Goal: Task Accomplishment & Management: Manage account settings

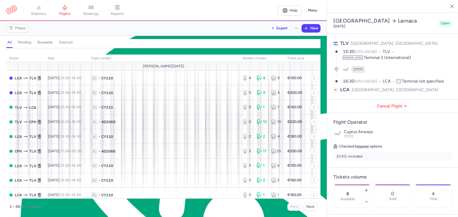
select select "hours"
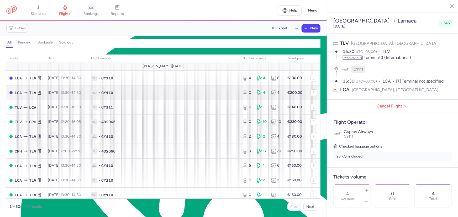
scroll to position [2516, 0]
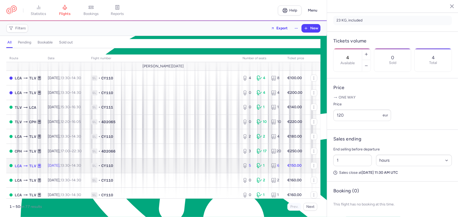
click at [97, 167] on span "1L" at bounding box center [94, 165] width 6 height 5
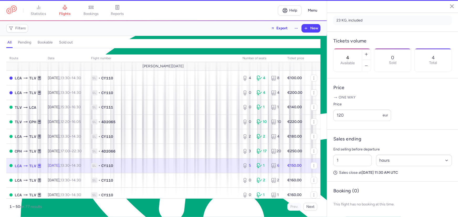
type input "5"
type input "8"
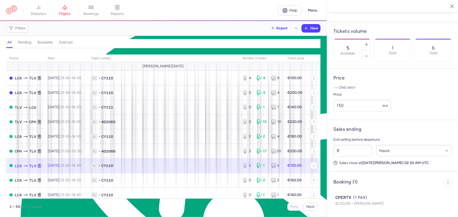
click at [129, 166] on span "1L • CY110" at bounding box center [163, 165] width 145 height 5
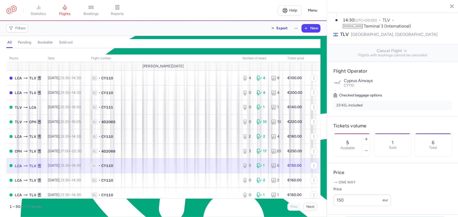
scroll to position [44, 0]
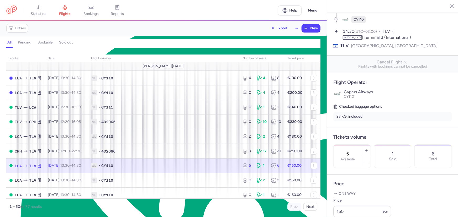
drag, startPoint x: 363, startPoint y: 140, endPoint x: 353, endPoint y: 140, distance: 10.0
click at [353, 145] on div "5 Available" at bounding box center [347, 156] width 28 height 23
type textarea "5"
click at [355, 206] on span "Save changes" at bounding box center [351, 207] width 26 height 5
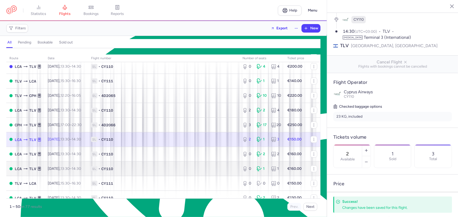
scroll to position [71, 0]
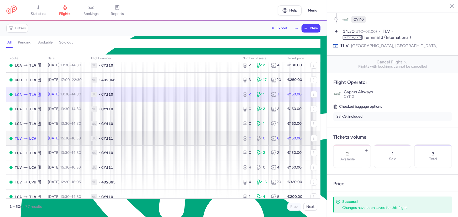
click at [176, 134] on td "1L • CY111" at bounding box center [163, 138] width 151 height 15
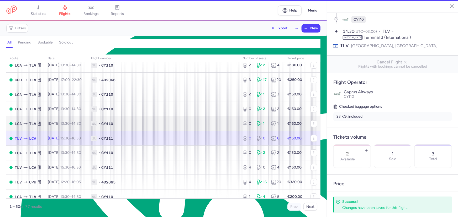
type input "0"
type input "7"
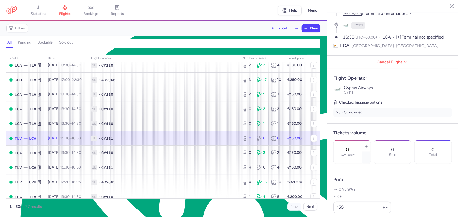
scroll to position [50, 0]
